Goal: Transaction & Acquisition: Purchase product/service

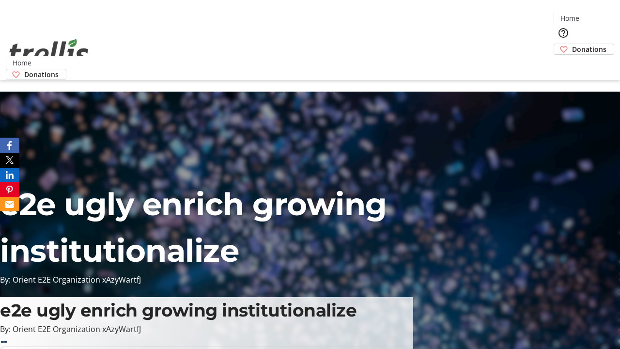
click at [572, 44] on span "Donations" at bounding box center [589, 49] width 34 height 10
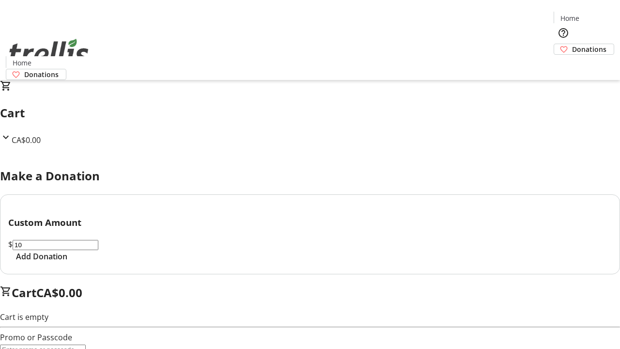
click at [67, 262] on span "Add Donation" at bounding box center [41, 256] width 51 height 12
